Goal: Check status: Check status

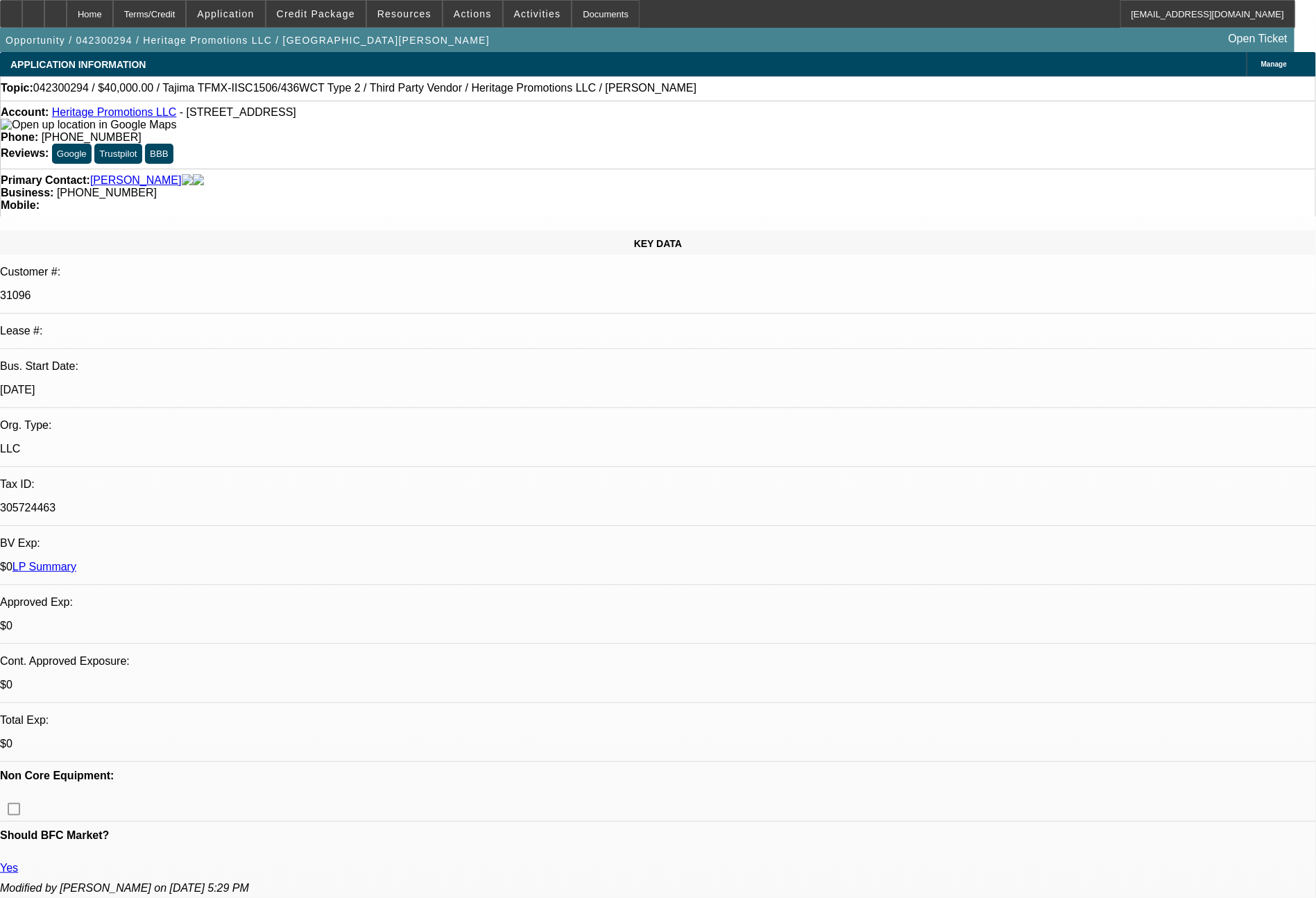
select select "0"
select select "6"
select select "0"
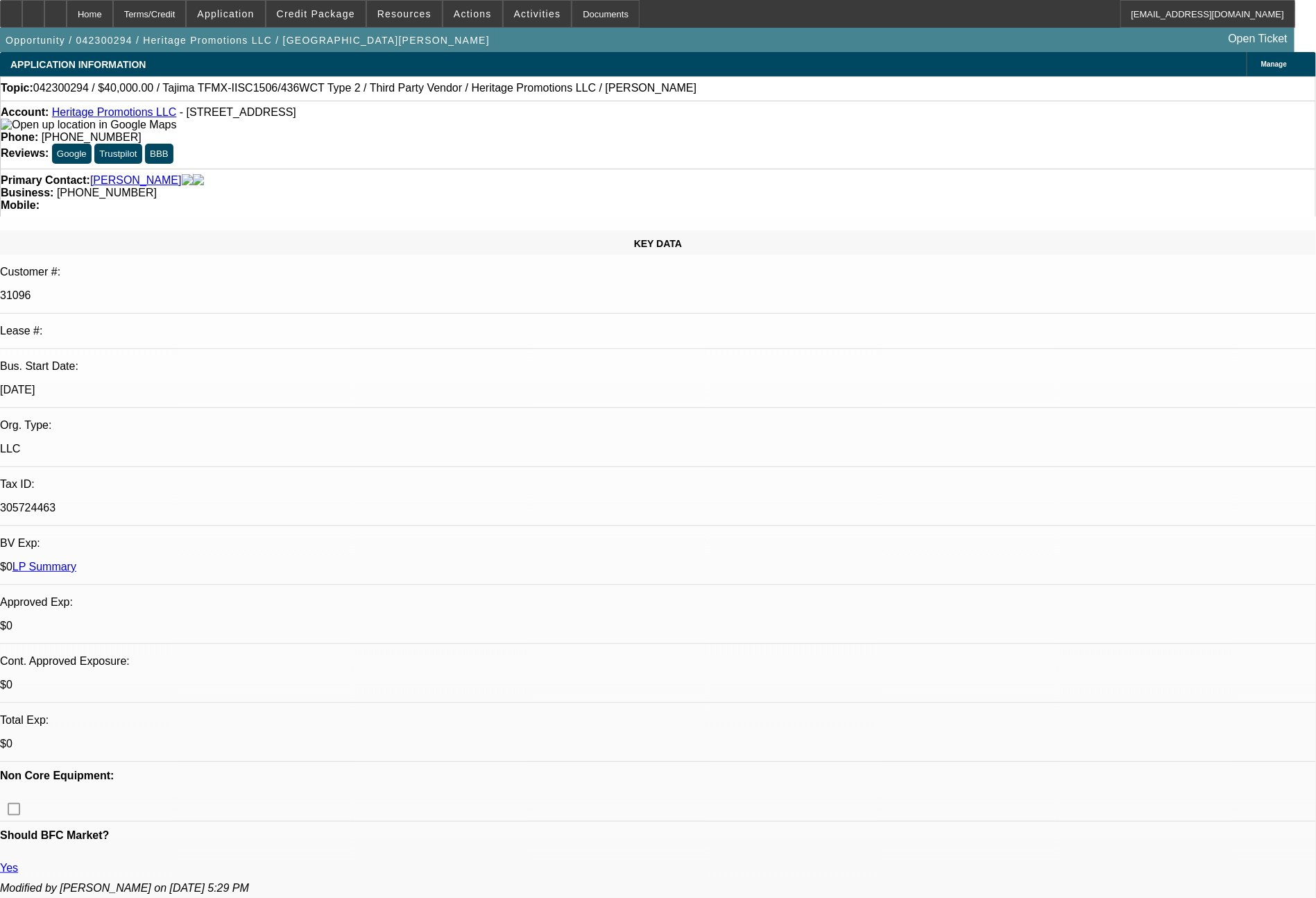
select select "0"
select select "6"
select select "0"
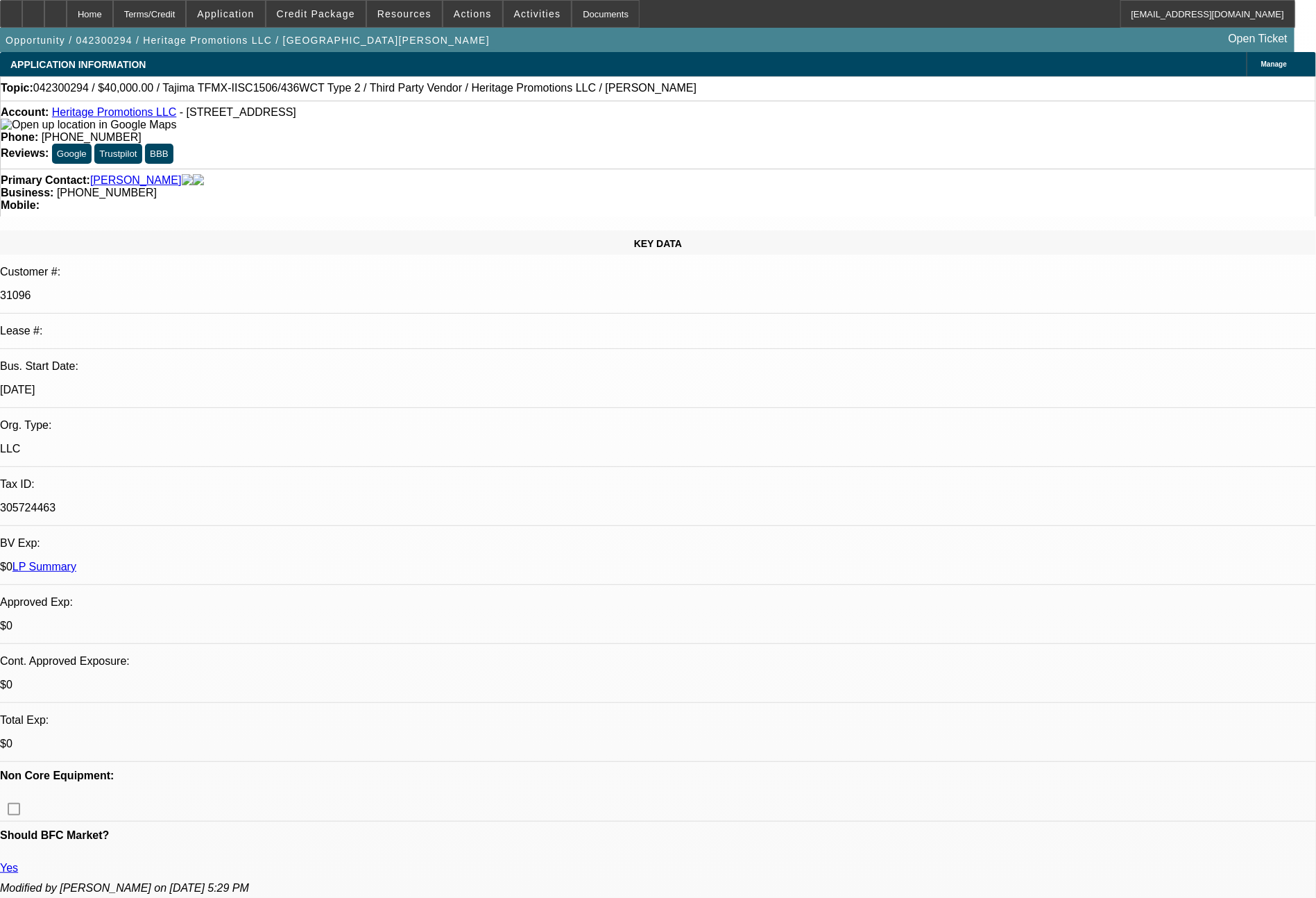
select select "0"
select select "6"
select select "0"
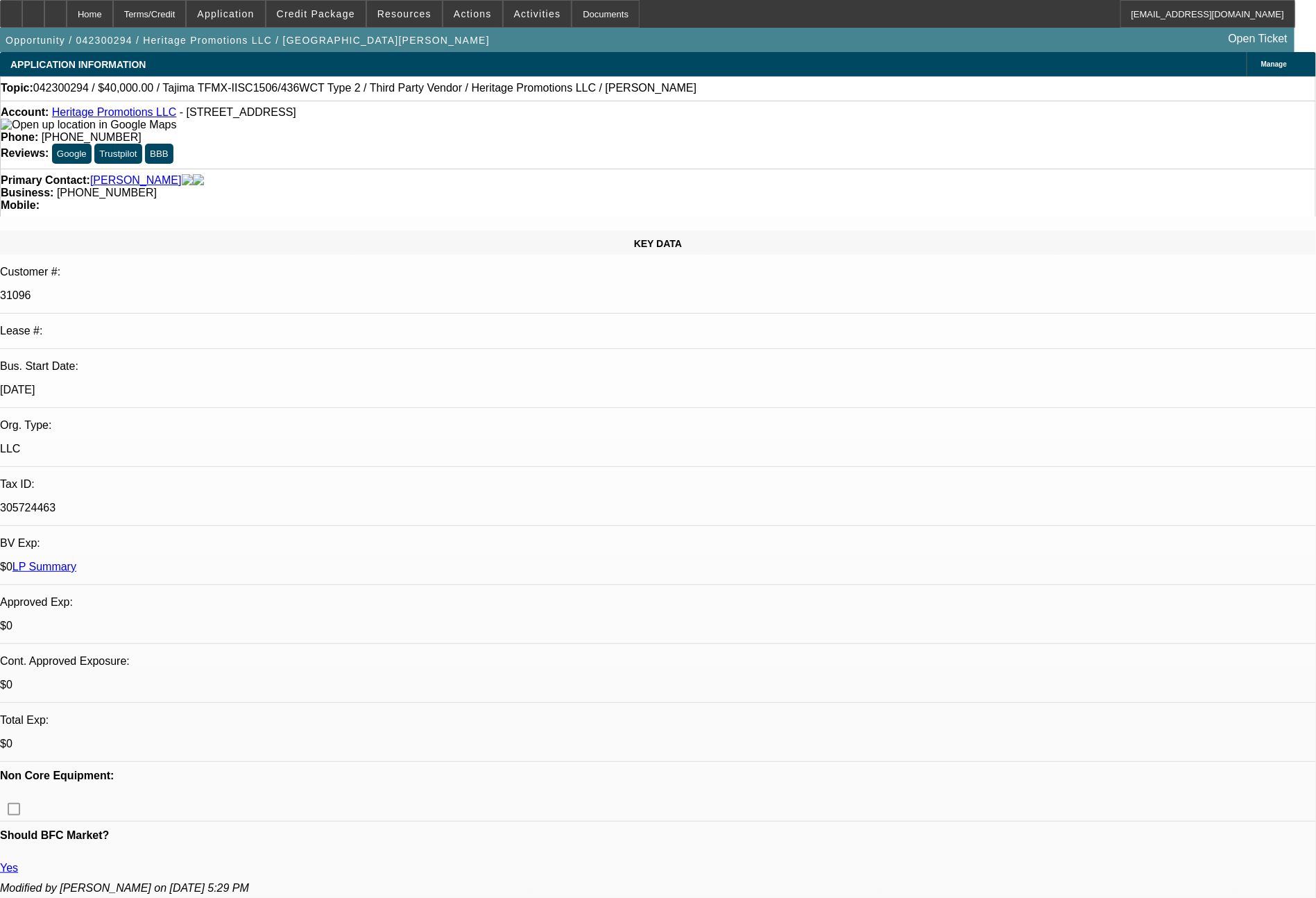
select select "6"
click at [315, 17] on span "Credit Package" at bounding box center [316, 14] width 79 height 11
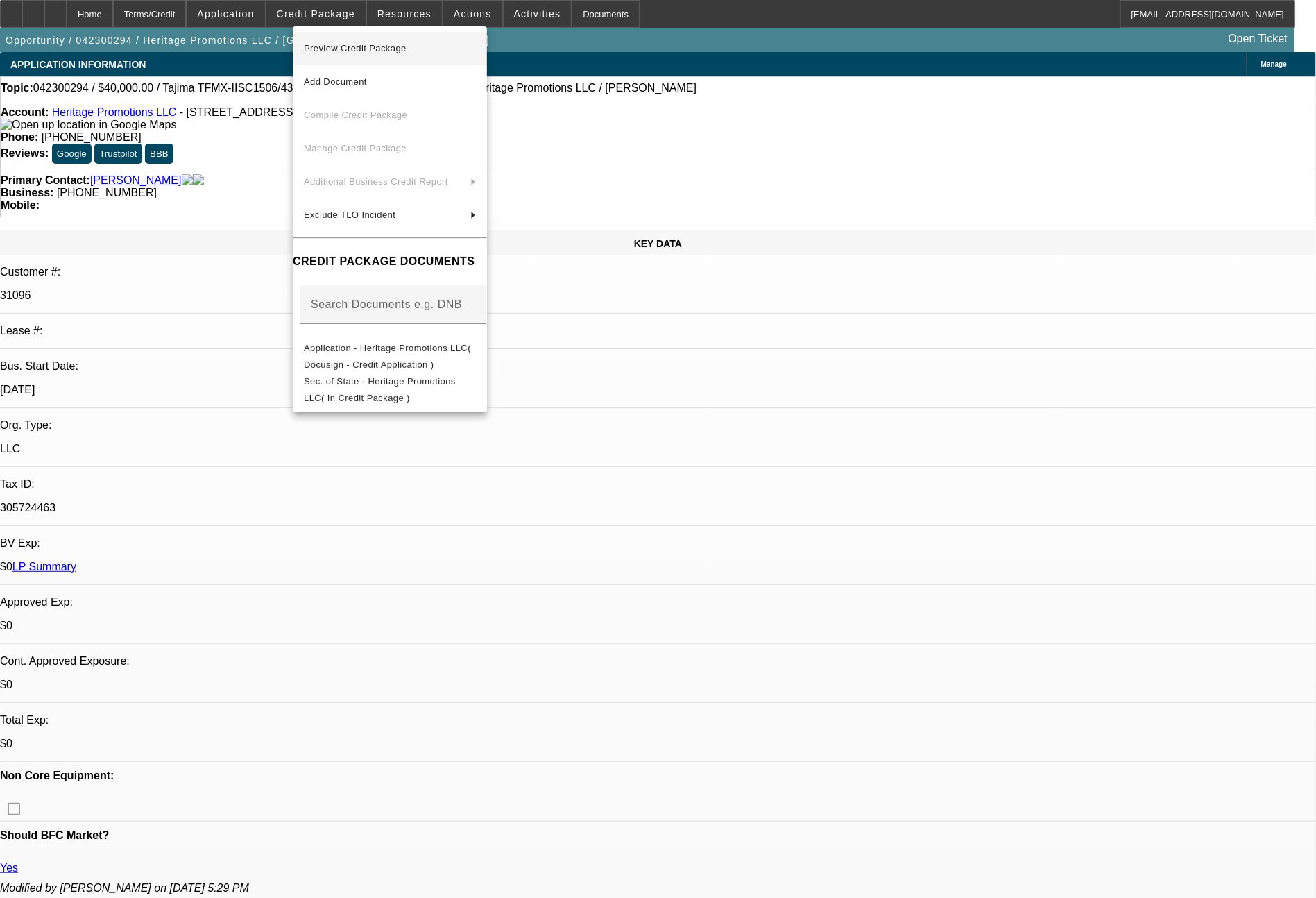
click at [375, 46] on span "Preview Credit Package" at bounding box center [355, 48] width 102 height 10
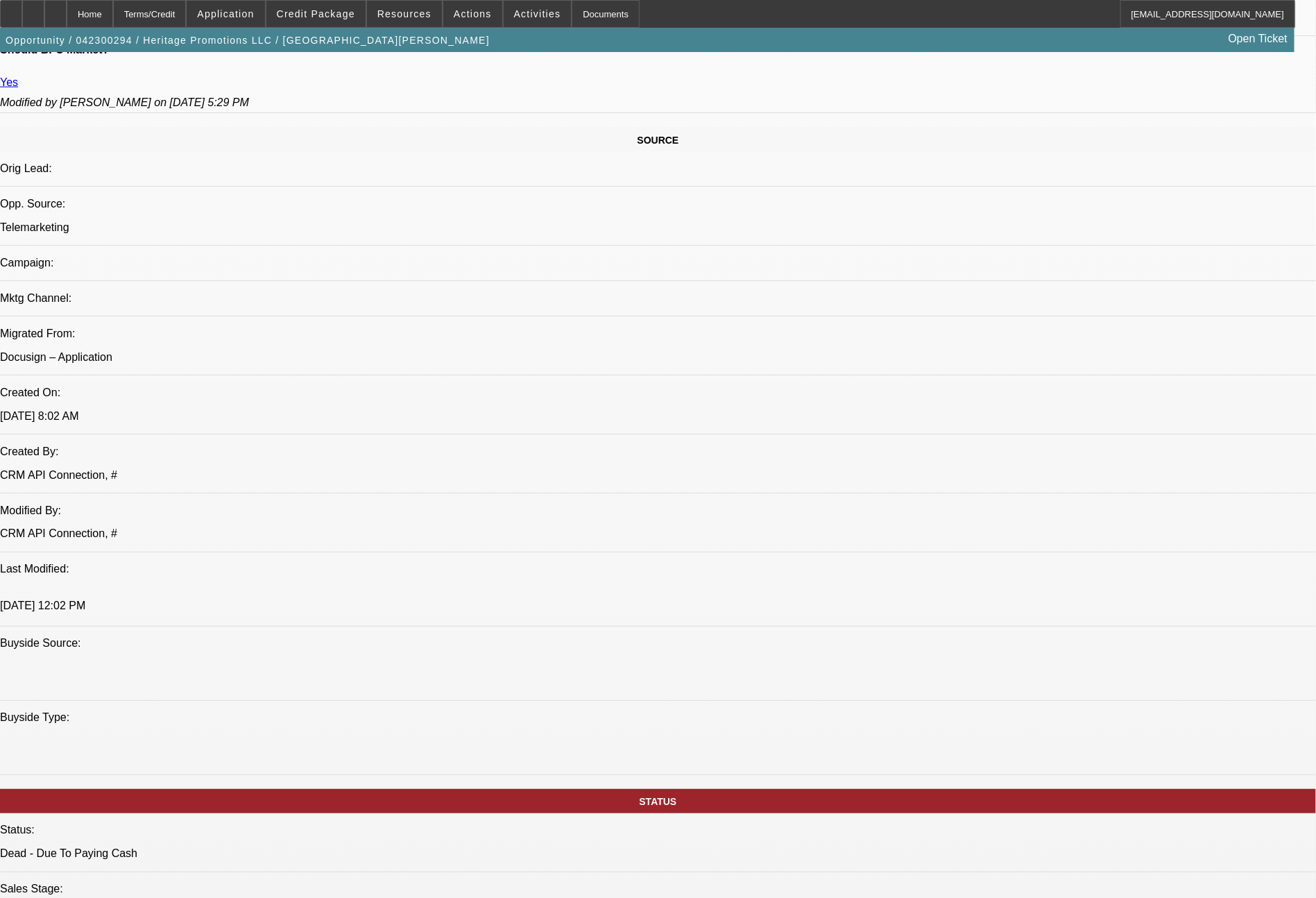
scroll to position [1572, 0]
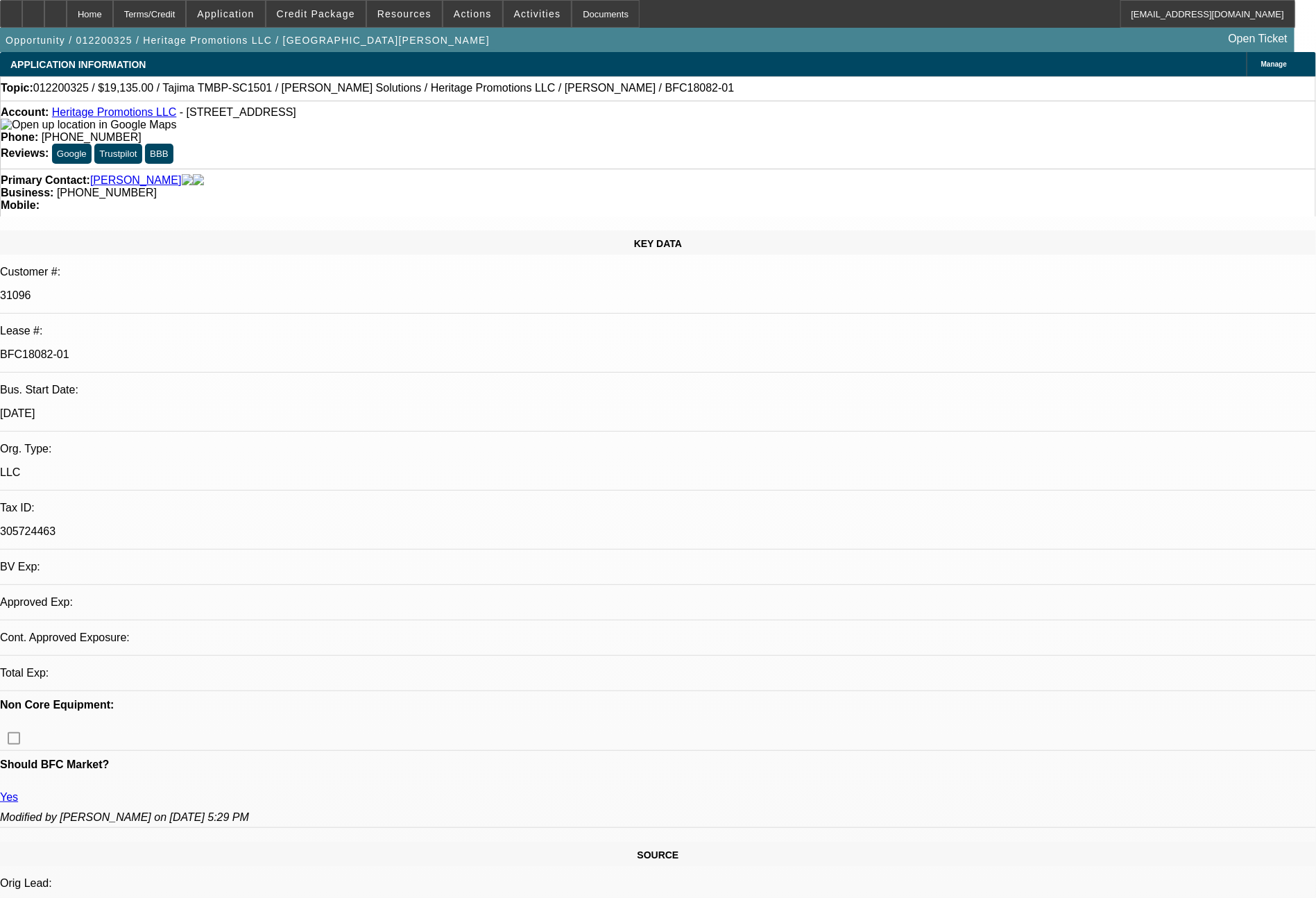
select select "0"
select select "2"
select select "0"
select select "6"
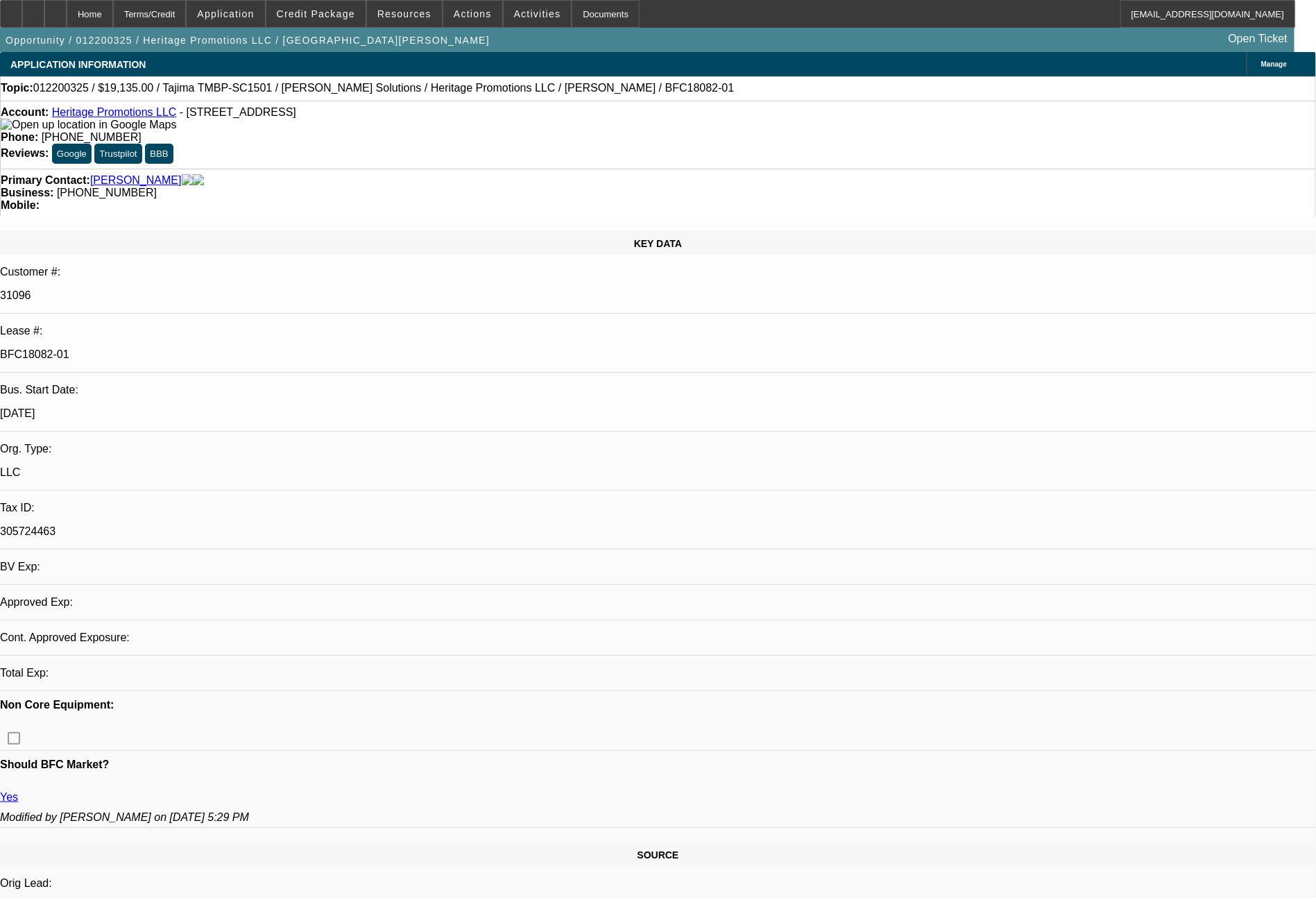
select select "0"
select select "2"
select select "0.1"
select select "4"
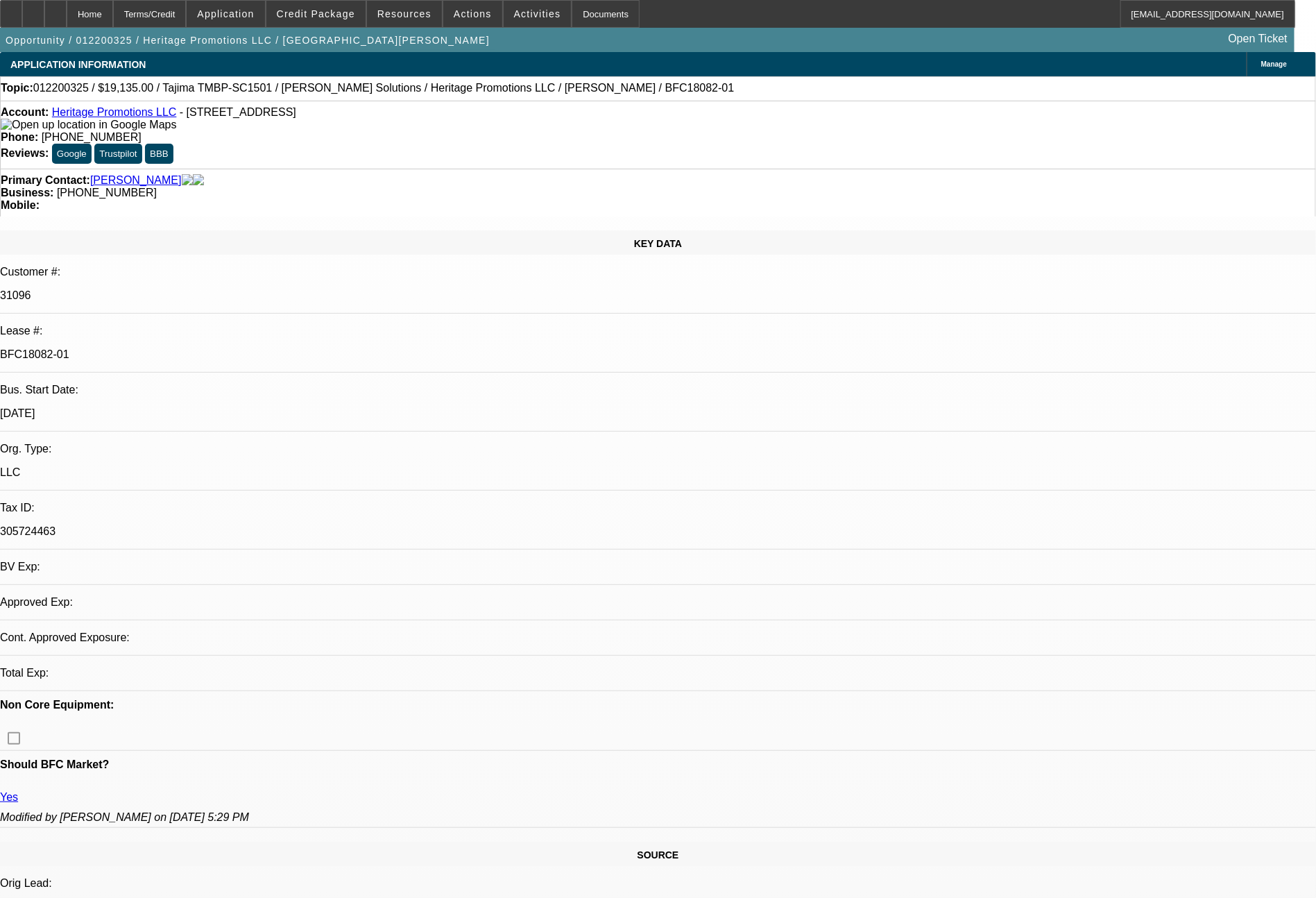
select select "0"
select select "6"
select select "0"
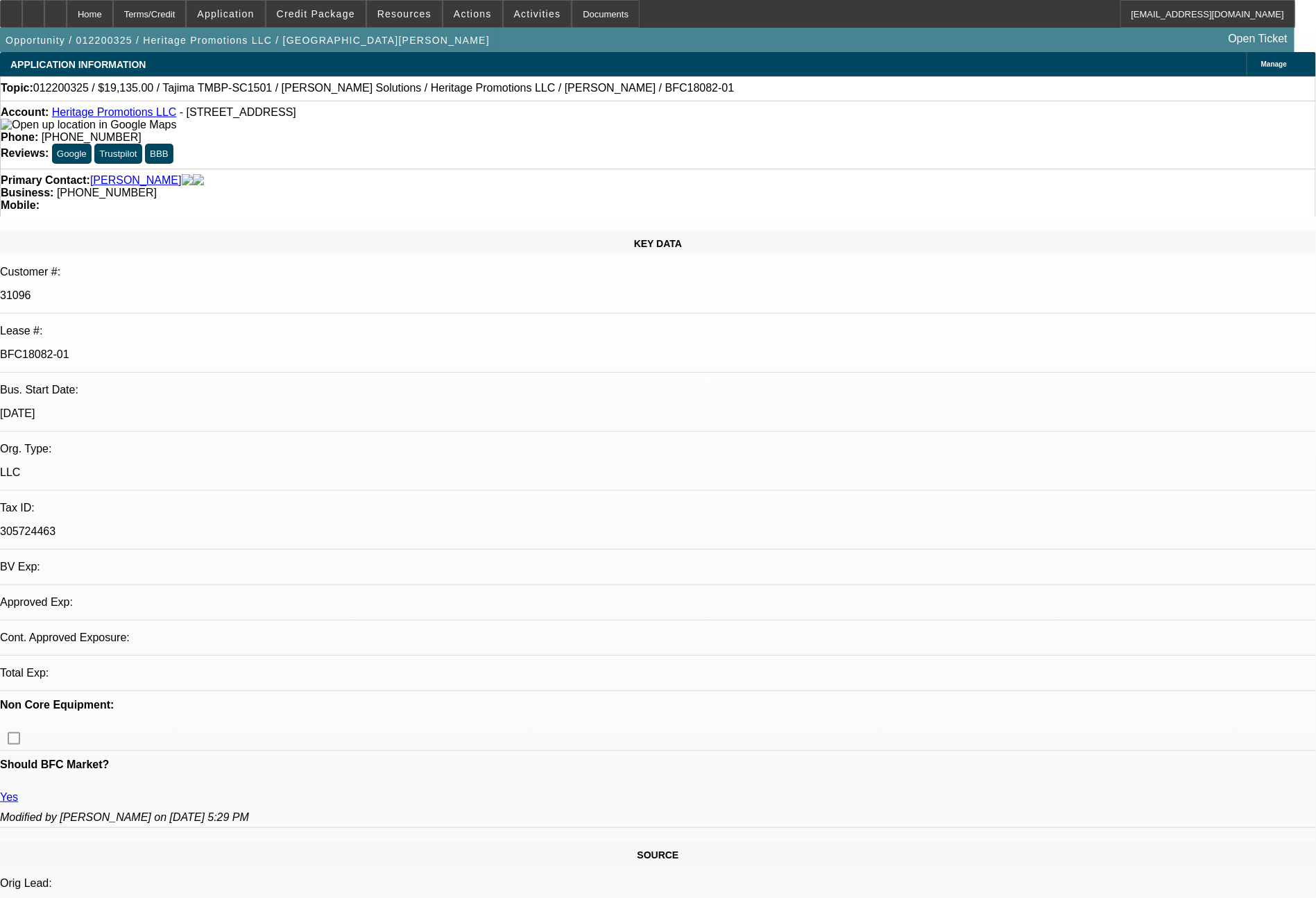
select select "2"
select select "0"
select select "6"
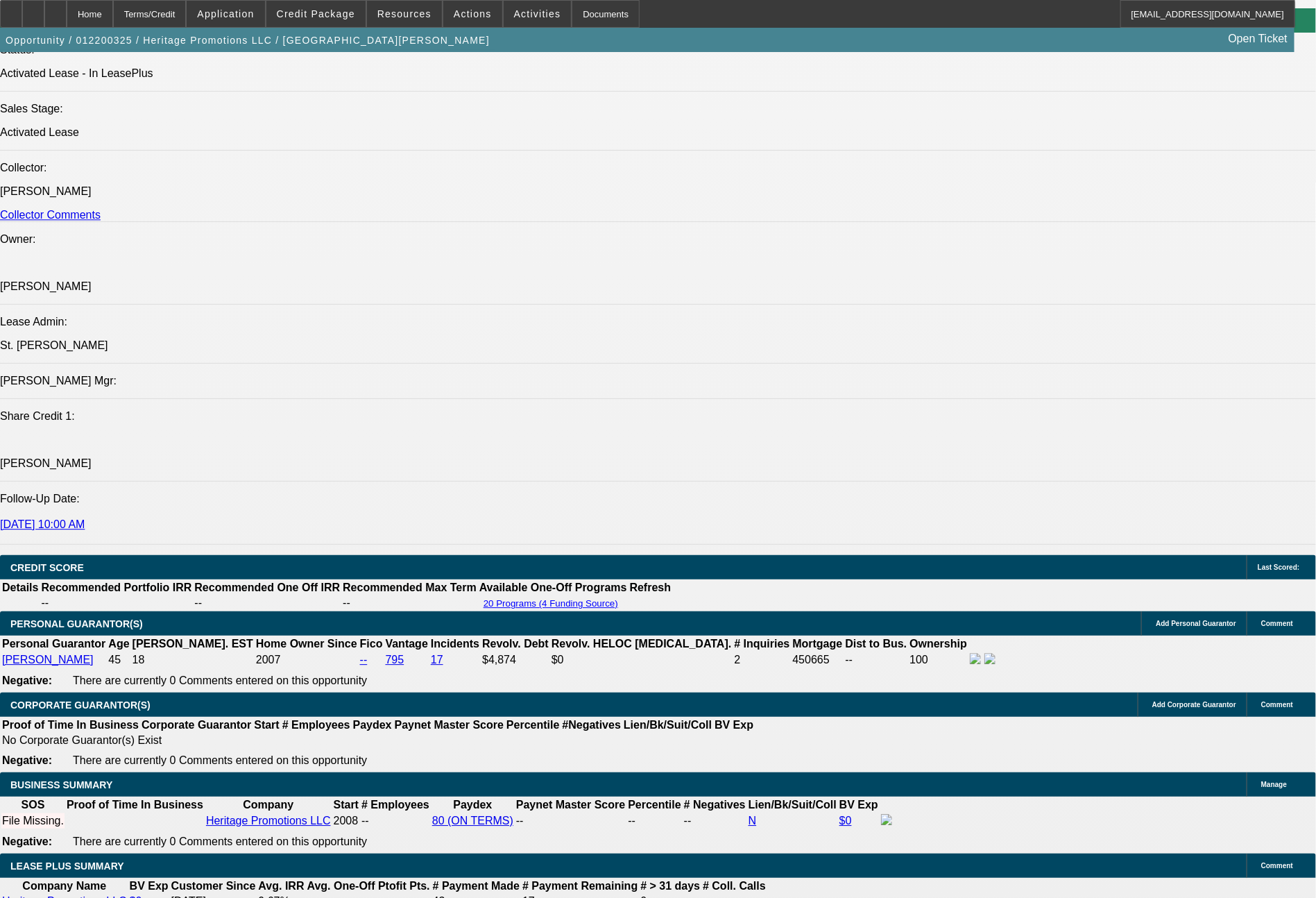
scroll to position [1724, 0]
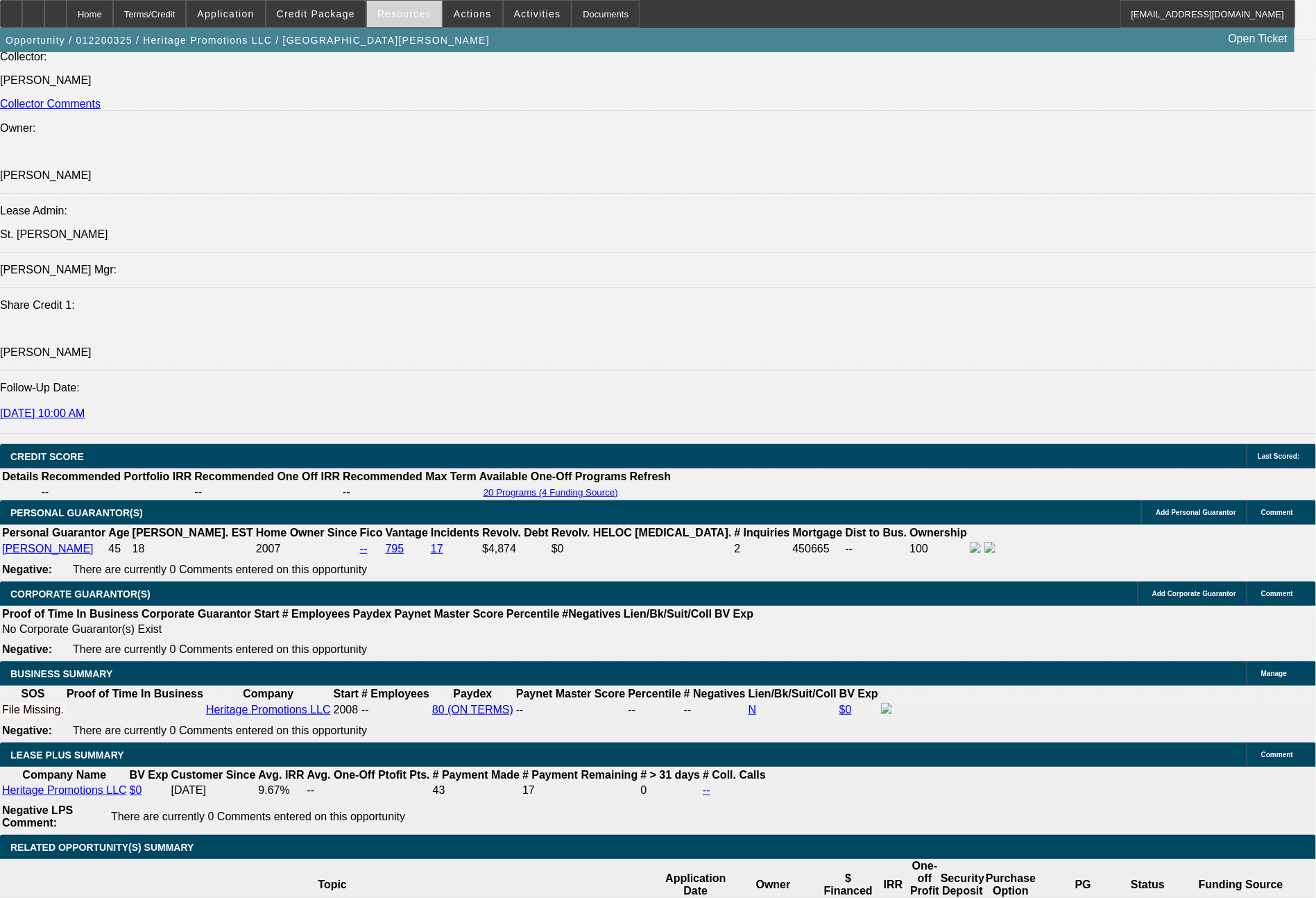
click at [408, 21] on span at bounding box center [404, 13] width 75 height 33
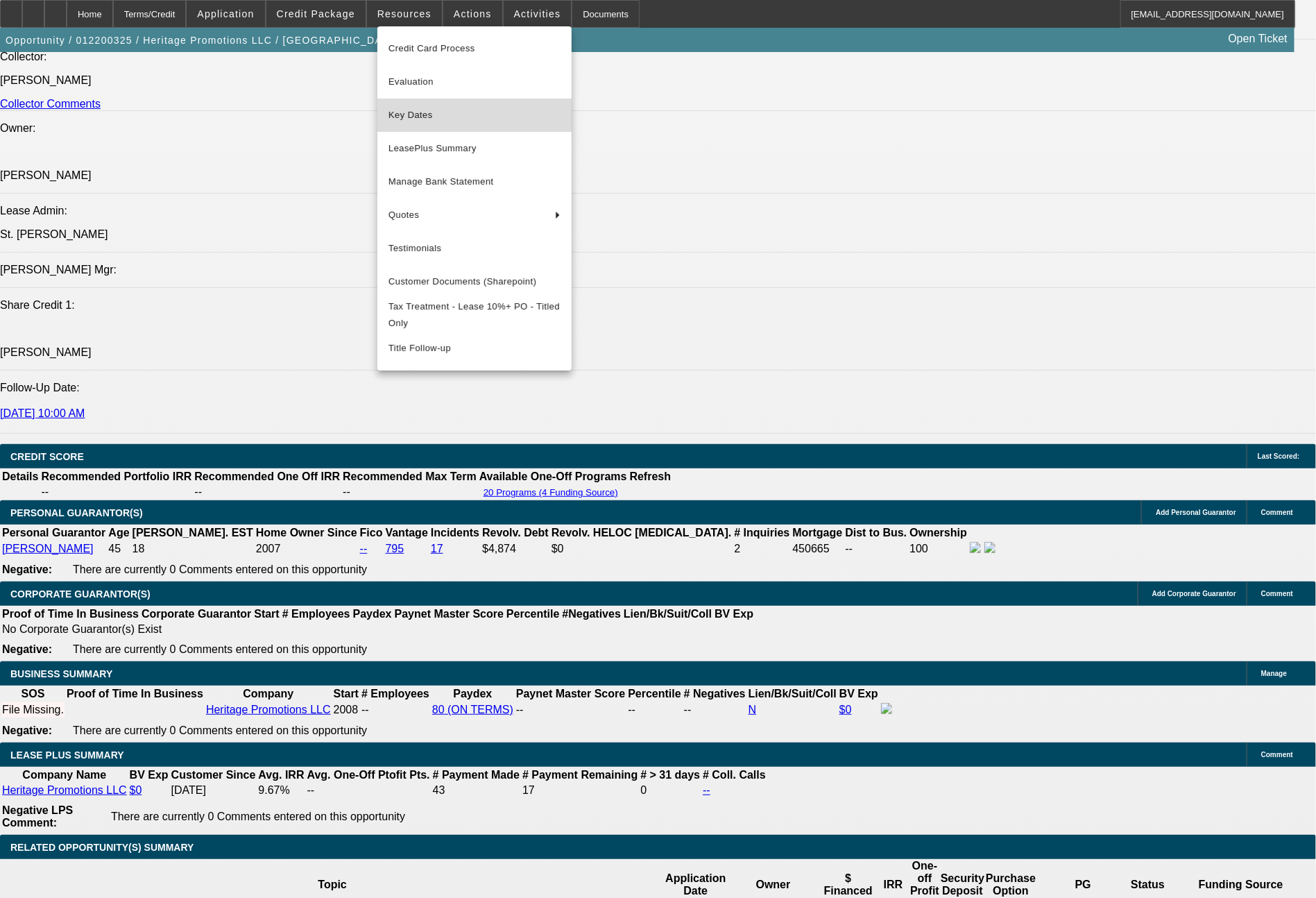
click at [414, 119] on span "Key Dates" at bounding box center [475, 115] width 172 height 17
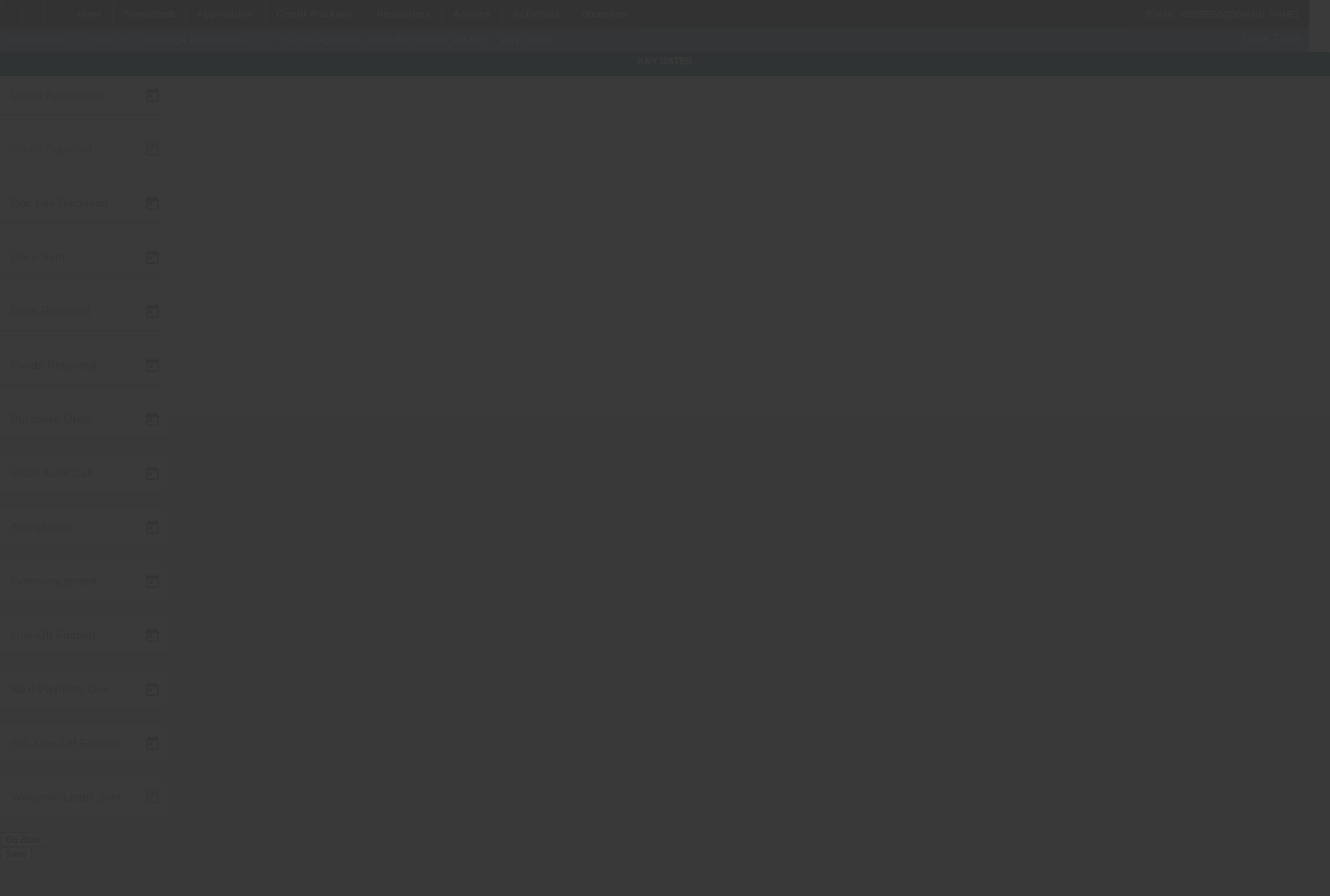
type input "1/17/2022"
type input "1/25/2022"
type input "1/31/2022"
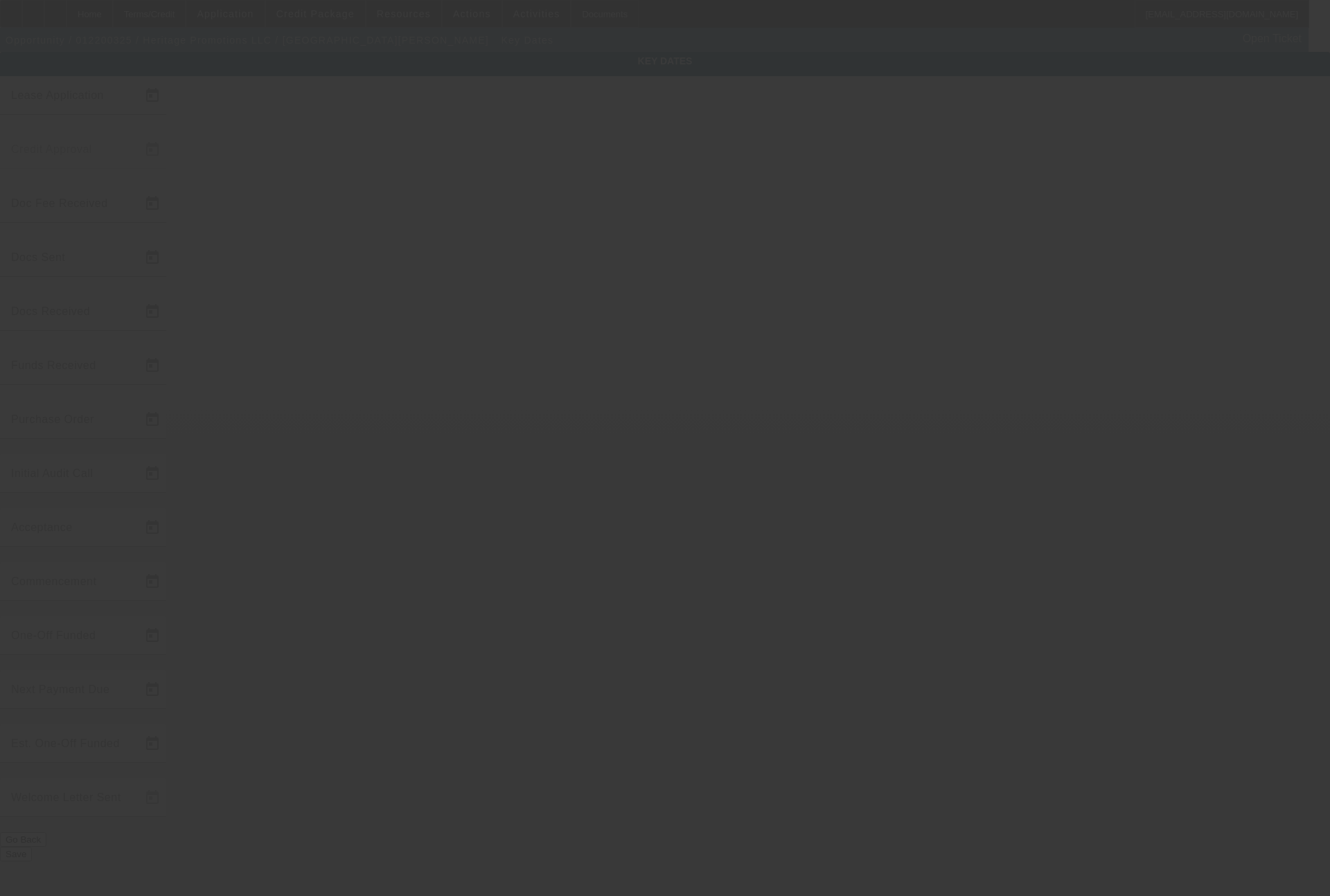
type input "1/31/2022"
type input "2/17/2022"
type input "3/1/2022"
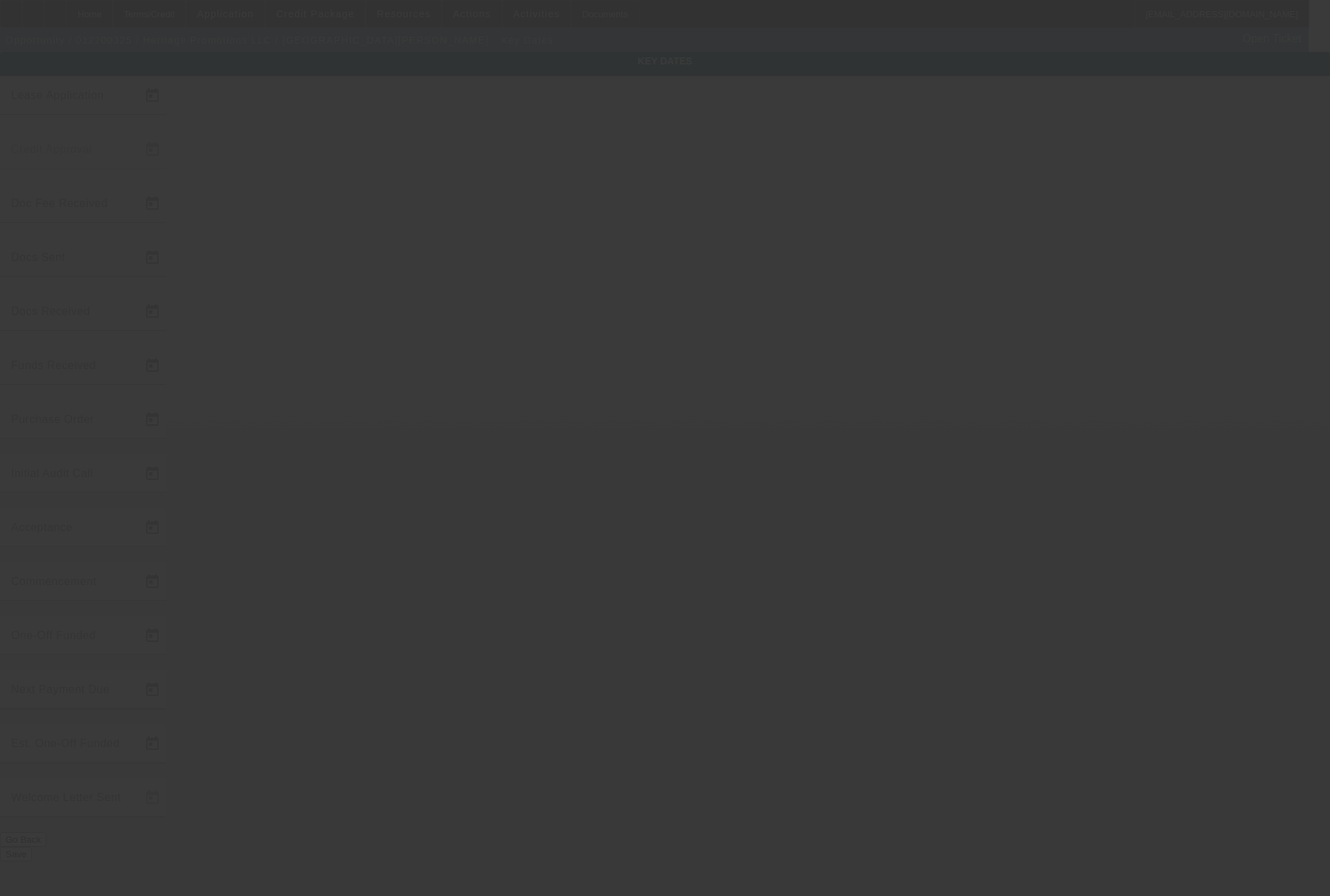
type input "4/1/2022"
type input "2/21/2022"
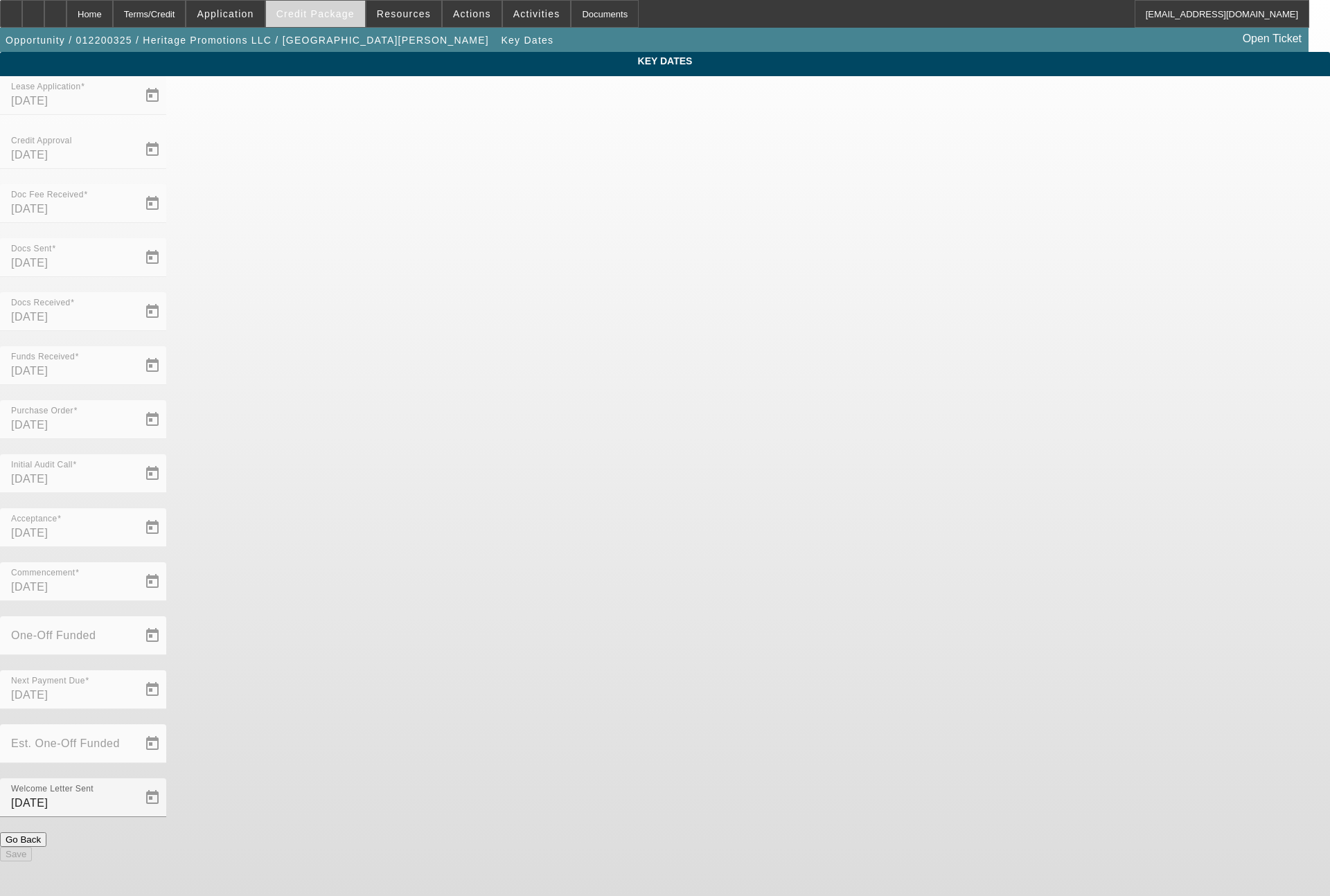
click at [328, 20] on span at bounding box center [316, 13] width 99 height 33
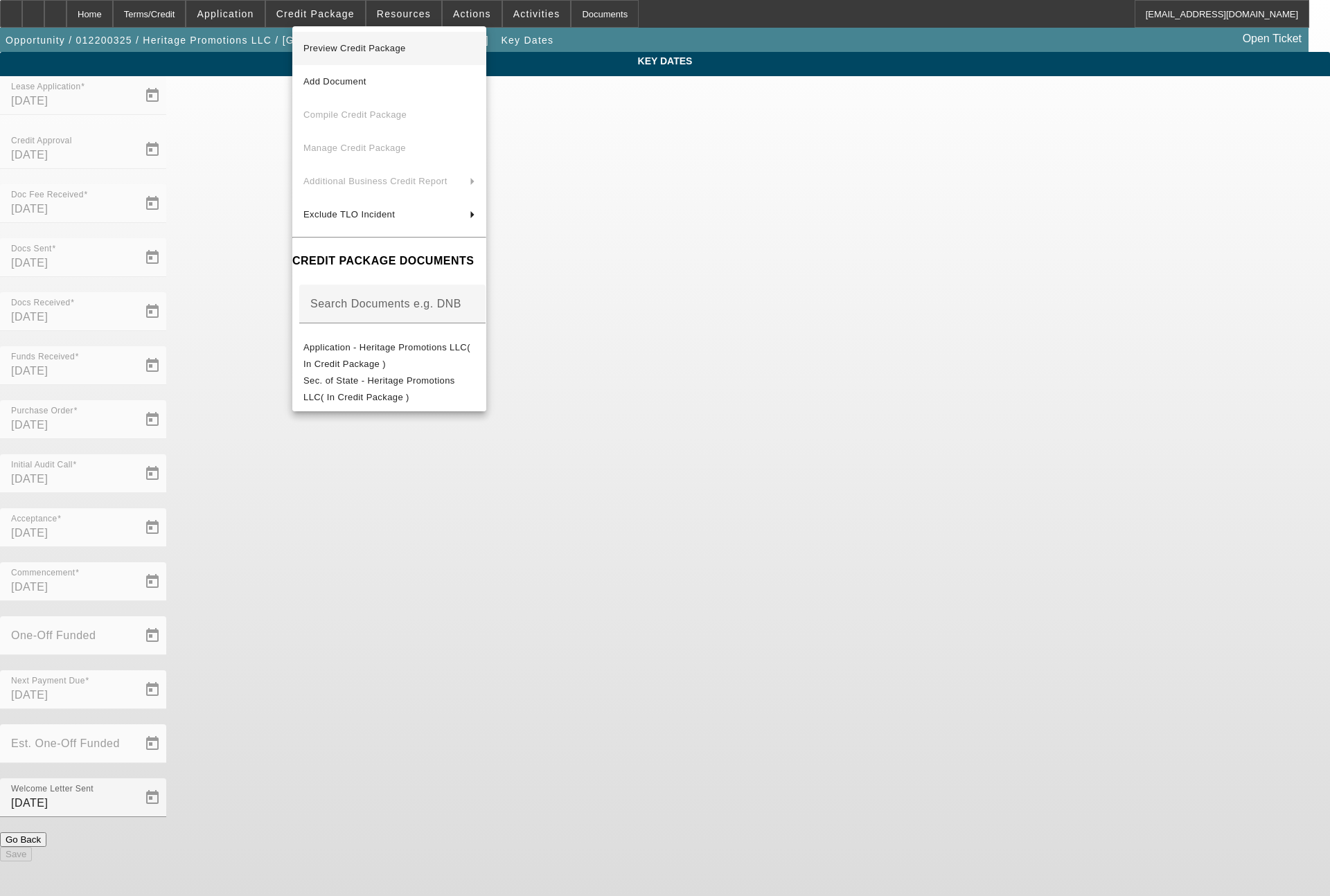
click at [364, 49] on span "Preview Credit Package" at bounding box center [354, 48] width 102 height 10
